Goal: Transaction & Acquisition: Purchase product/service

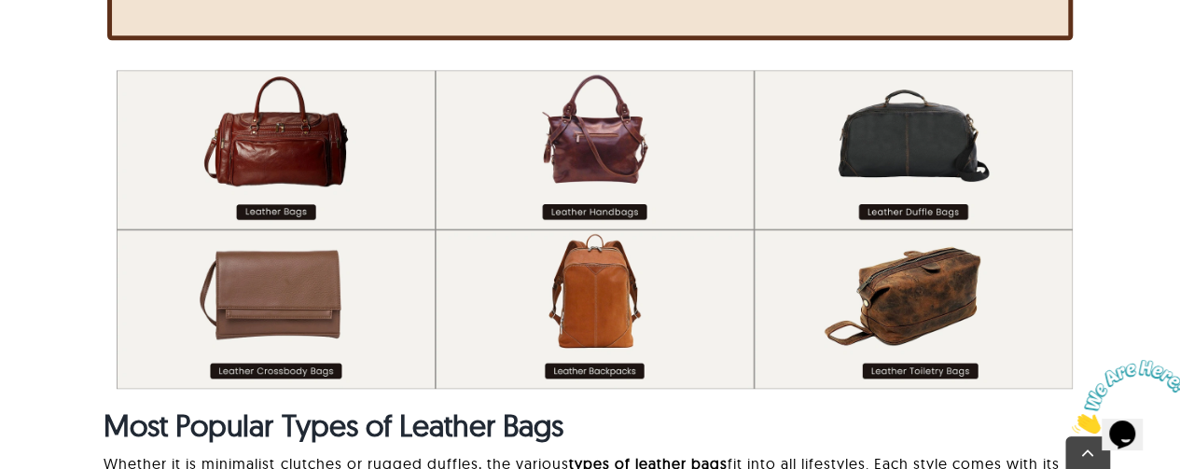
scroll to position [1268, 0]
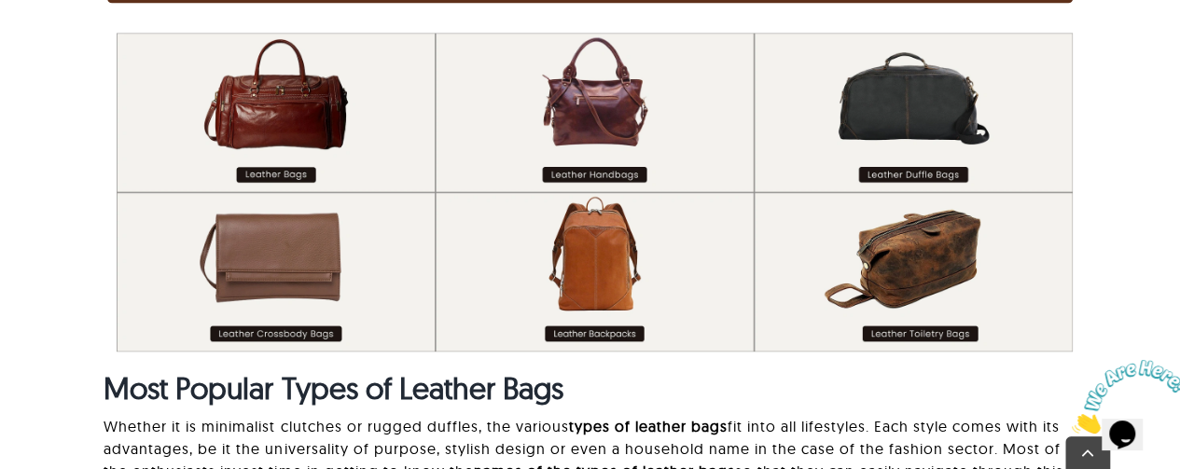
click at [602, 327] on img at bounding box center [595, 192] width 956 height 319
click at [604, 266] on img at bounding box center [595, 192] width 956 height 319
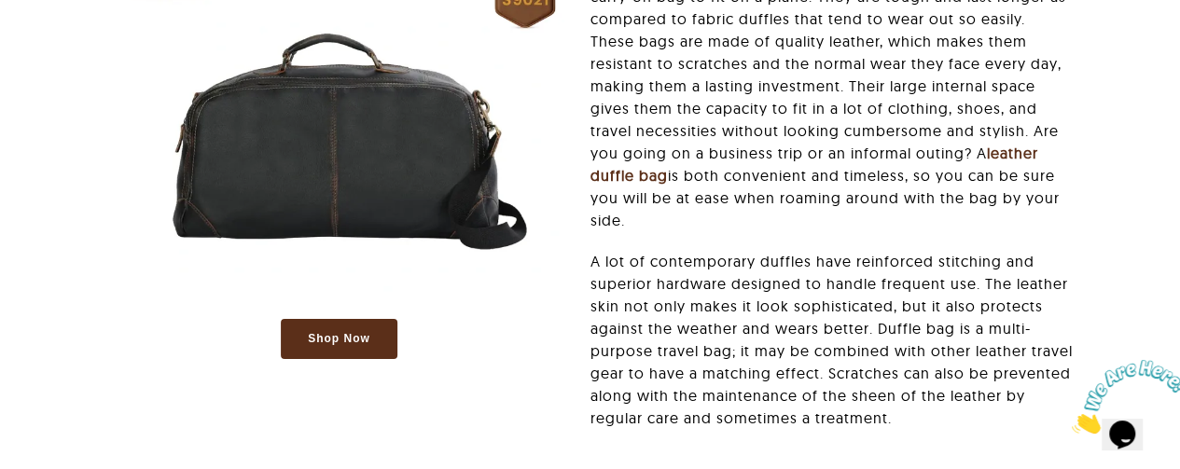
scroll to position [3543, 0]
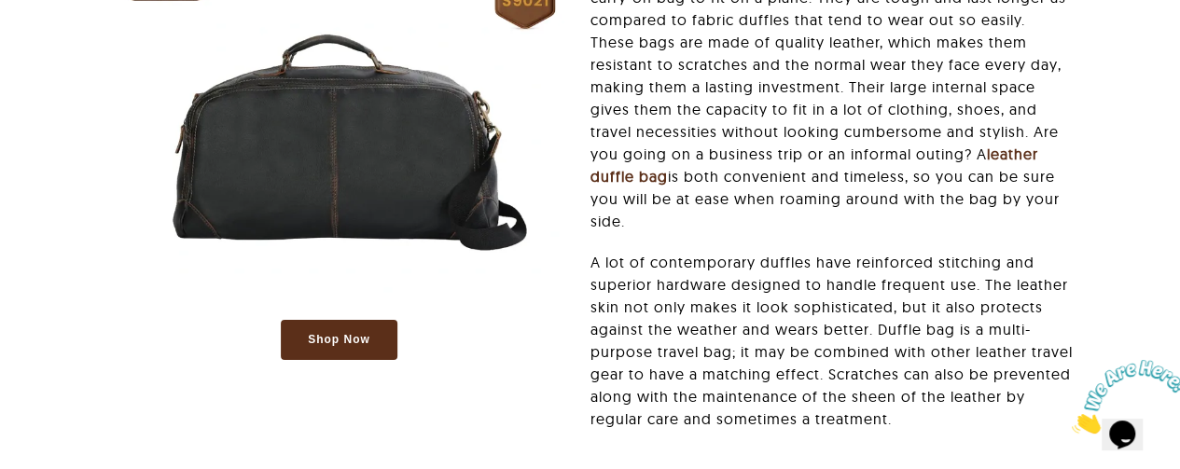
click at [335, 332] on span "Shop Now" at bounding box center [339, 340] width 62 height 16
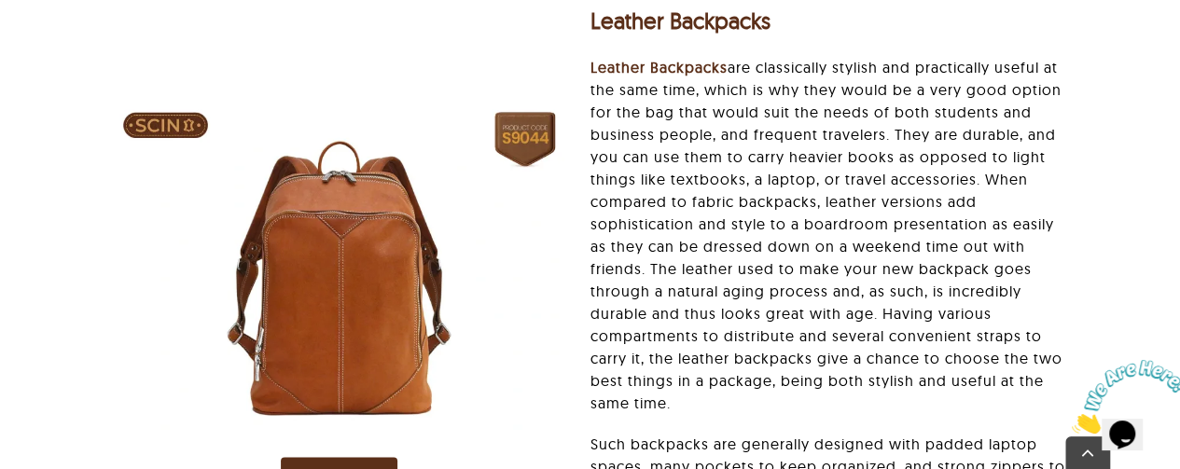
scroll to position [4737, 0]
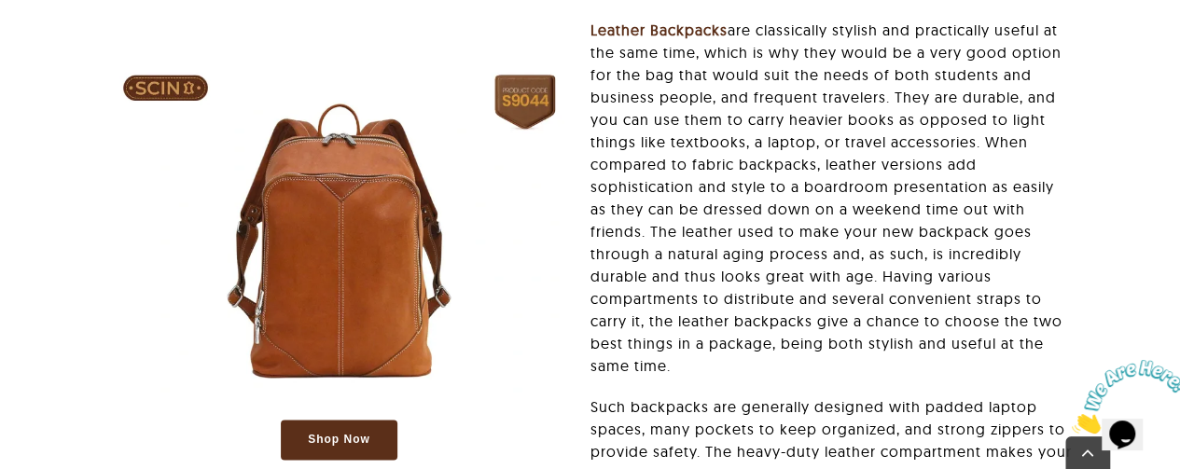
click at [320, 432] on span "Shop Now" at bounding box center [339, 440] width 62 height 16
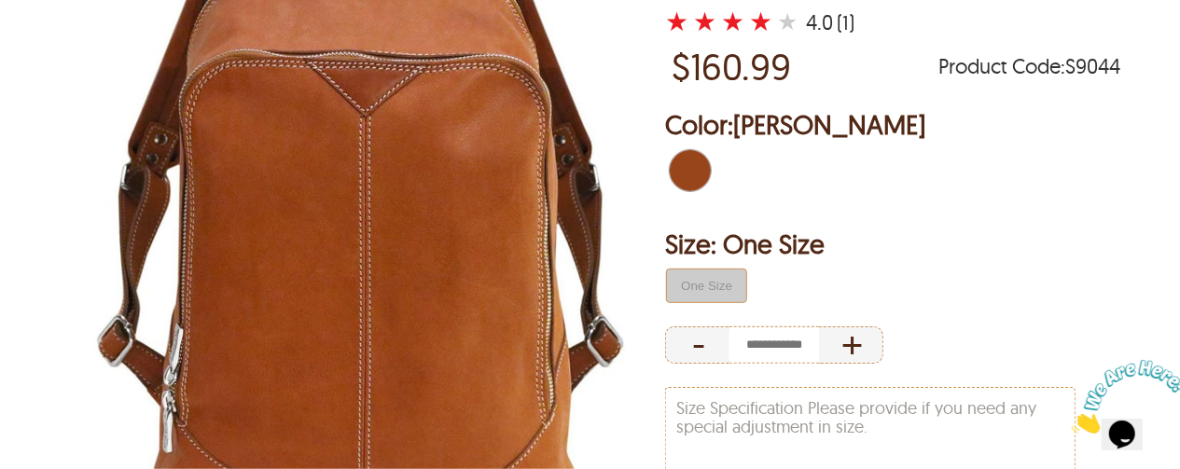
scroll to position [298, 0]
